Goal: Task Accomplishment & Management: Use online tool/utility

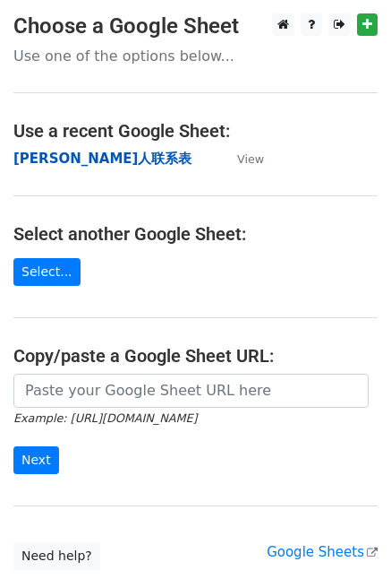
click at [64, 158] on strong "Tina红人联系表" at bounding box center [102, 158] width 178 height 16
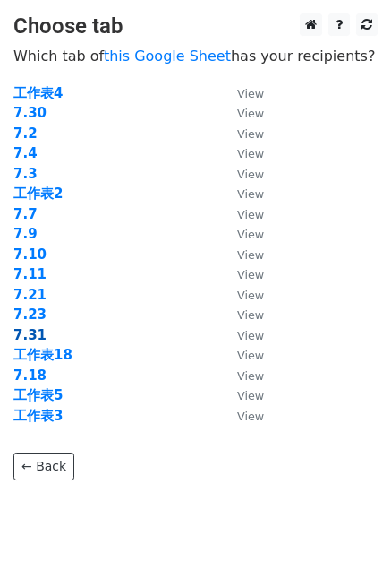
click at [27, 330] on strong "7.31" at bounding box center [29, 335] width 33 height 16
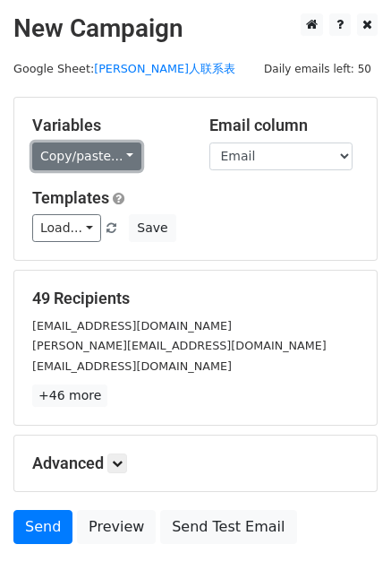
click at [100, 157] on link "Copy/paste..." at bounding box center [86, 156] width 109 height 28
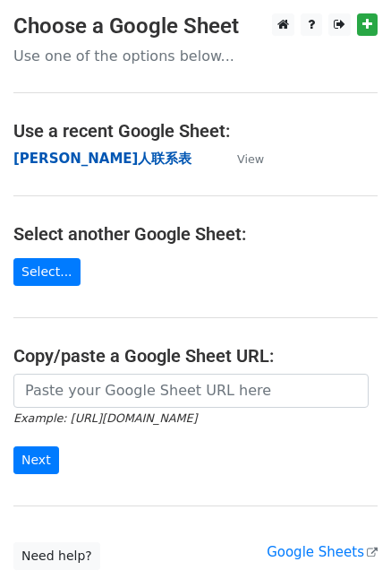
click at [82, 152] on strong "[PERSON_NAME]人联系表" at bounding box center [102, 158] width 178 height 16
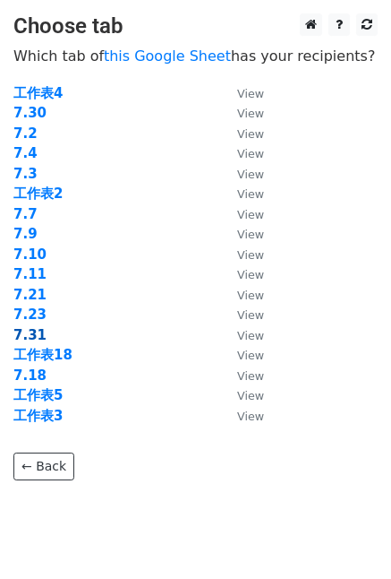
click at [32, 330] on strong "7.31" at bounding box center [29, 335] width 33 height 16
click at [31, 330] on strong "7.31" at bounding box center [29, 335] width 33 height 16
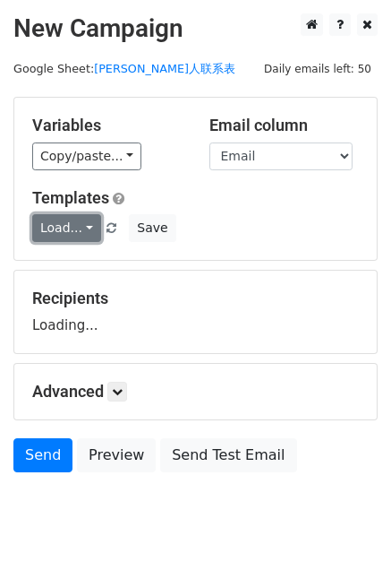
click at [93, 239] on link "Load..." at bounding box center [66, 228] width 69 height 28
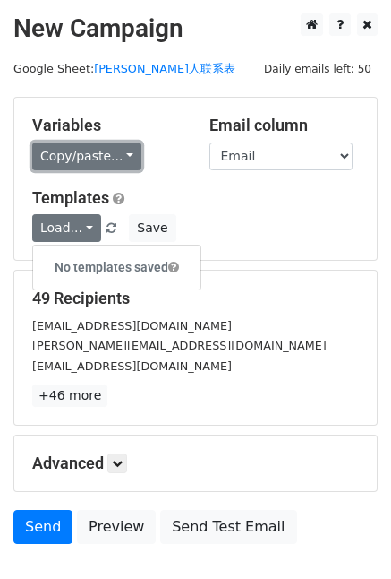
click at [116, 153] on link "Copy/paste..." at bounding box center [86, 156] width 109 height 28
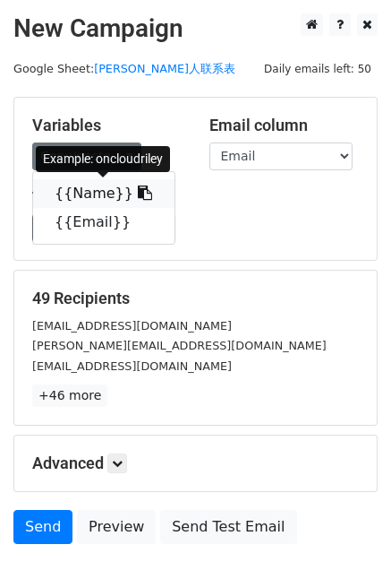
click at [138, 192] on icon at bounding box center [145, 192] width 14 height 14
